Goal: Answer question/provide support

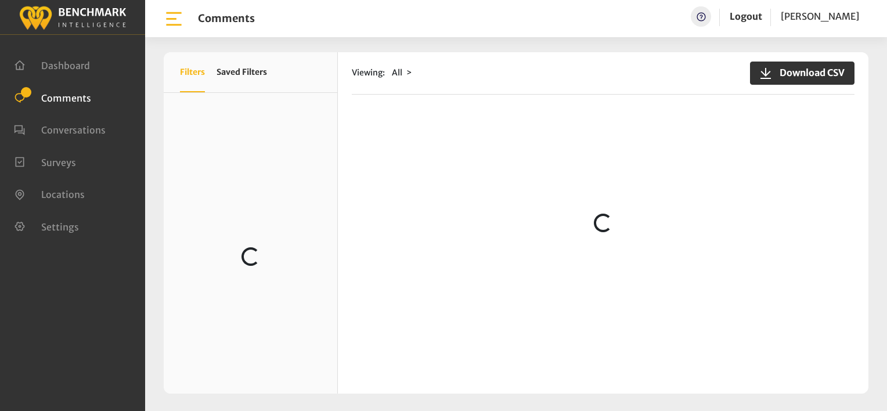
scroll to position [406, 0]
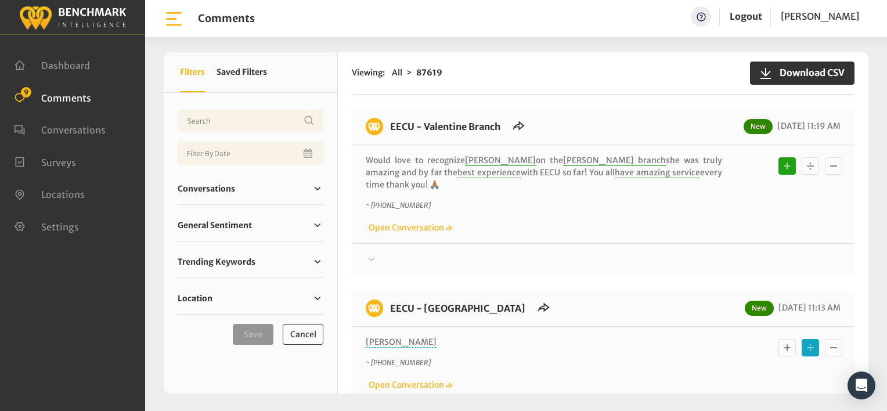
click at [492, 207] on div "~ +15595475952 Open Conversation" at bounding box center [603, 217] width 475 height 34
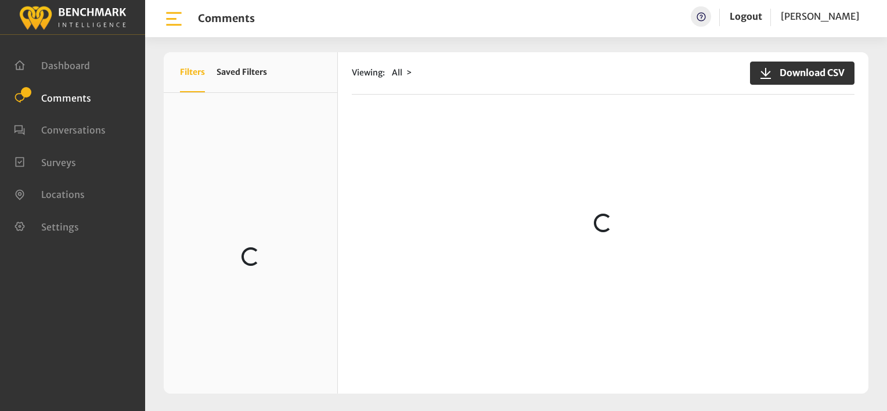
scroll to position [348, 0]
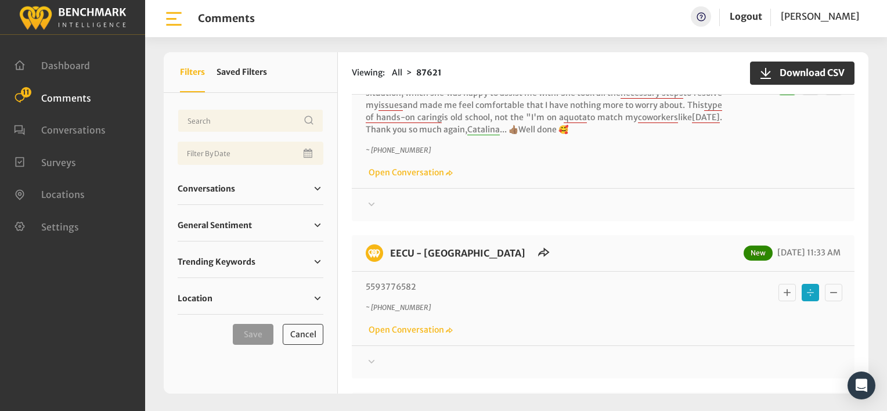
scroll to position [174, 0]
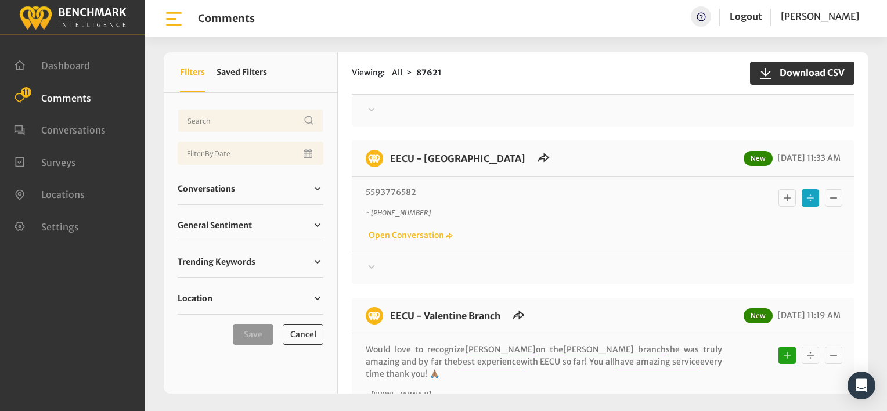
click at [370, 117] on icon at bounding box center [372, 110] width 12 height 14
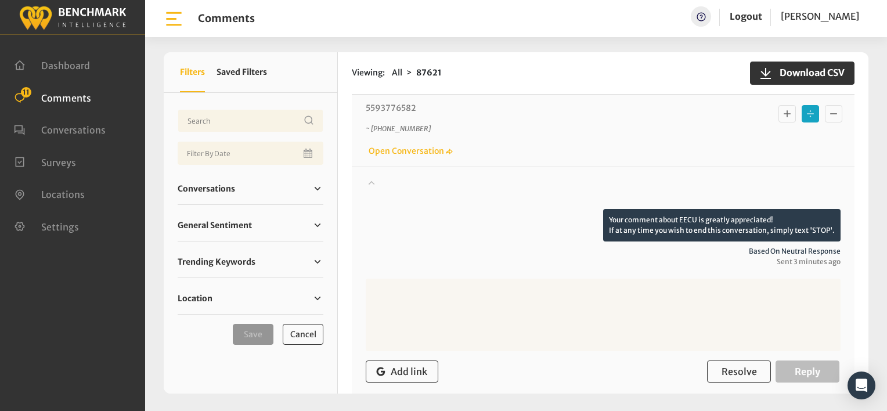
scroll to position [232, 0]
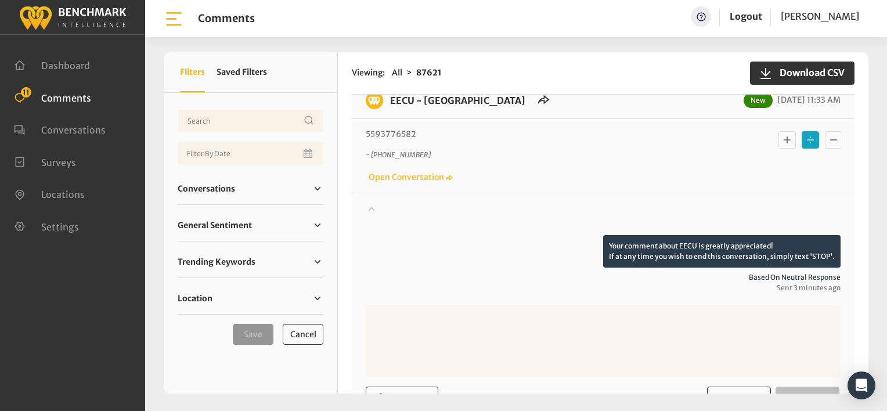
click at [370, 59] on icon at bounding box center [372, 52] width 12 height 14
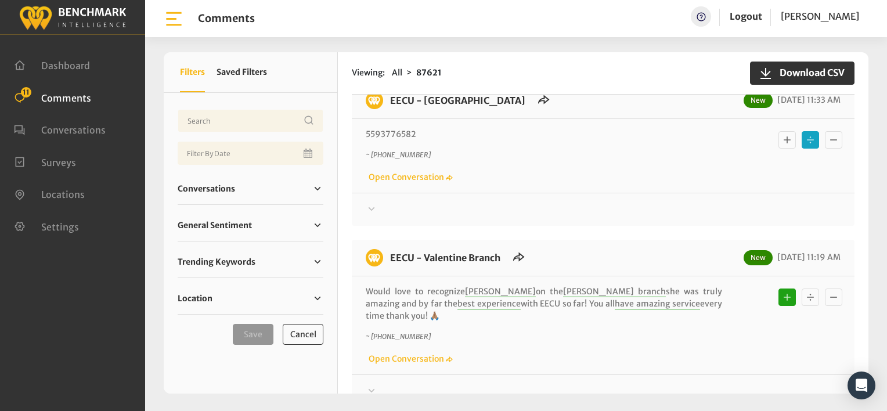
click at [590, 132] on p "5593776582" at bounding box center [544, 134] width 357 height 12
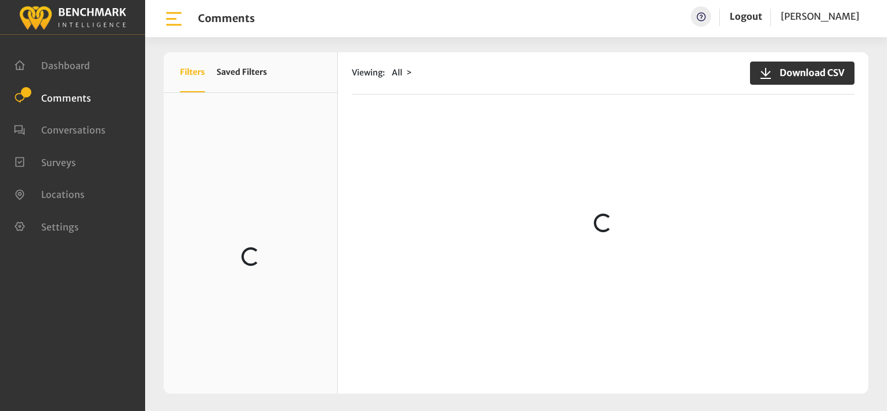
scroll to position [174, 0]
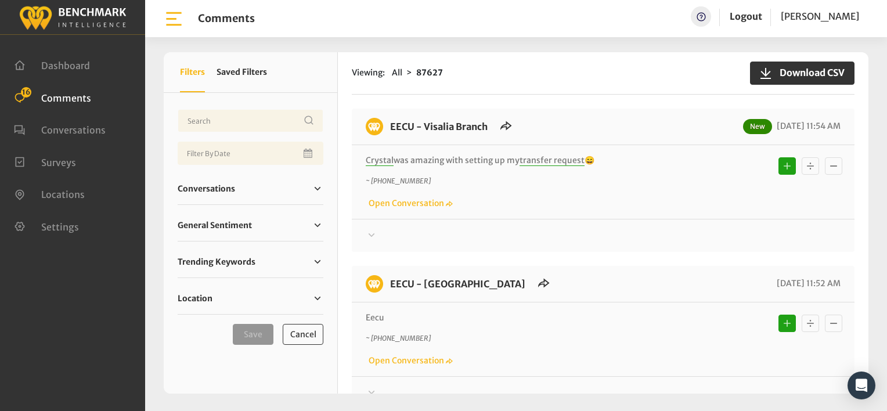
click at [613, 219] on div "Thanks! We appreciate your feedback about EECU. If at any time you wish to end …" at bounding box center [603, 231] width 503 height 24
click at [721, 189] on div "~ [PHONE_NUMBER] Open Conversation" at bounding box center [603, 193] width 475 height 34
